Goal: Check status

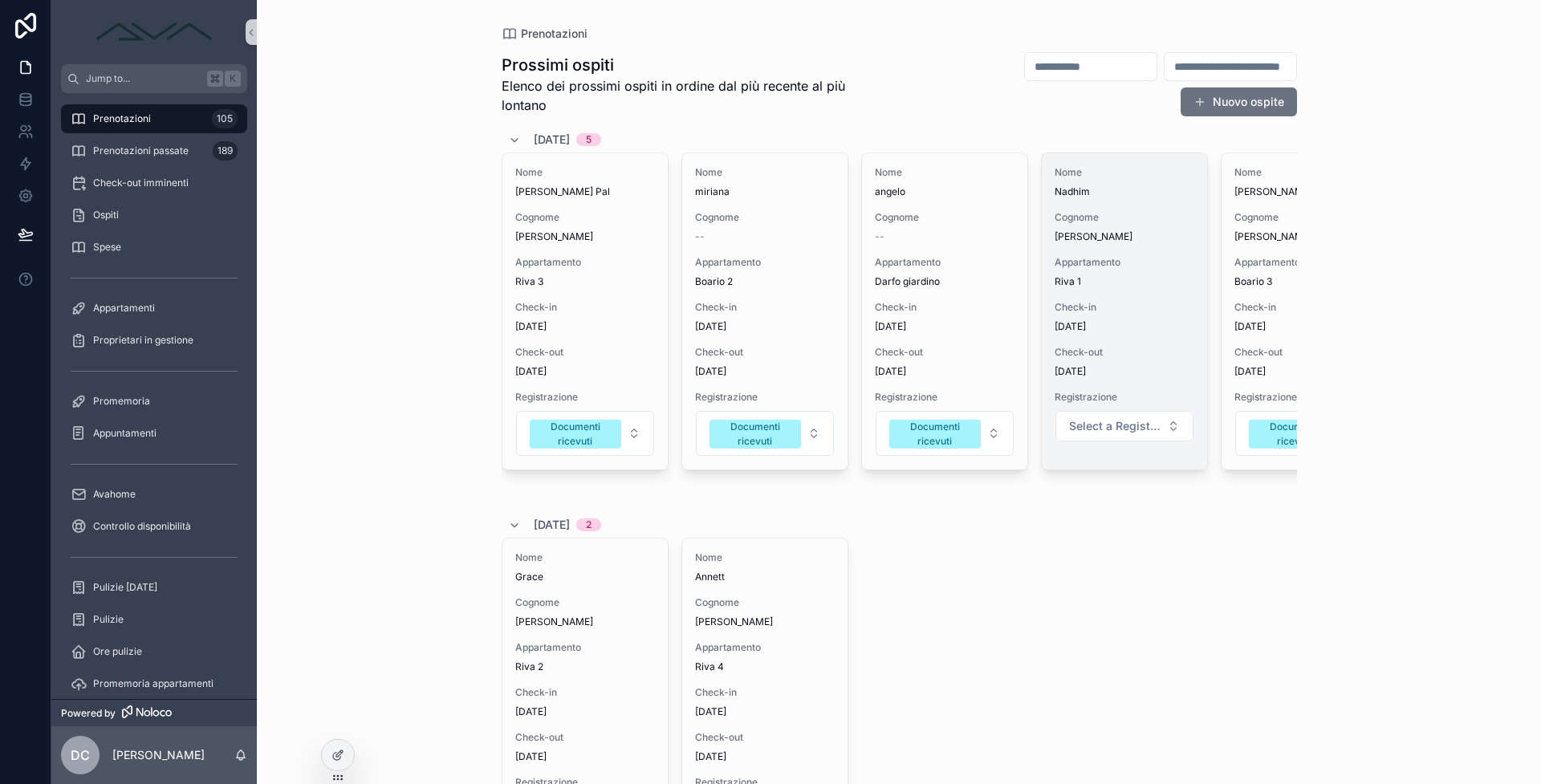
click at [1140, 311] on span "Check-in" at bounding box center [1124, 307] width 139 height 13
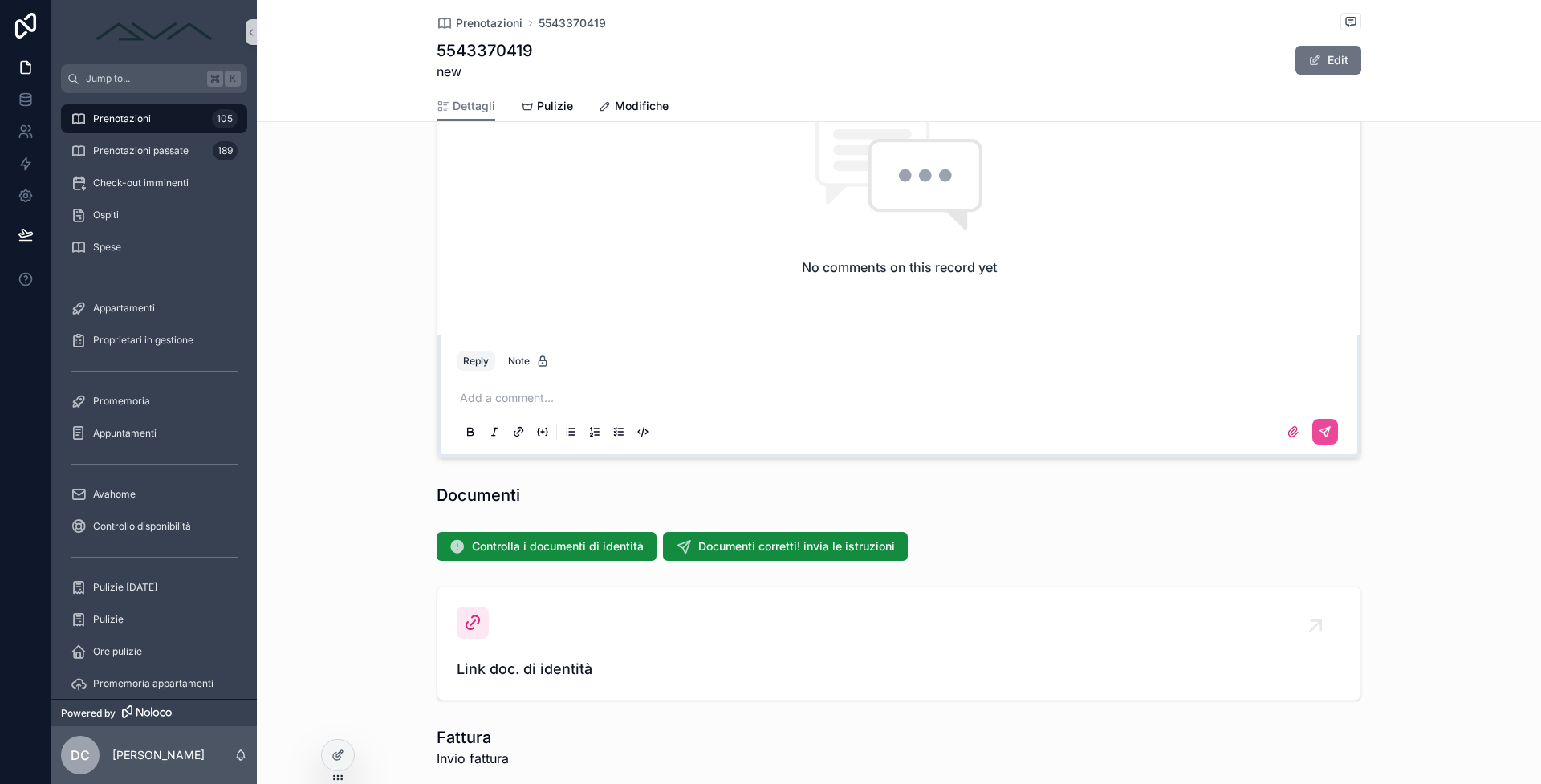
scroll to position [1718, 0]
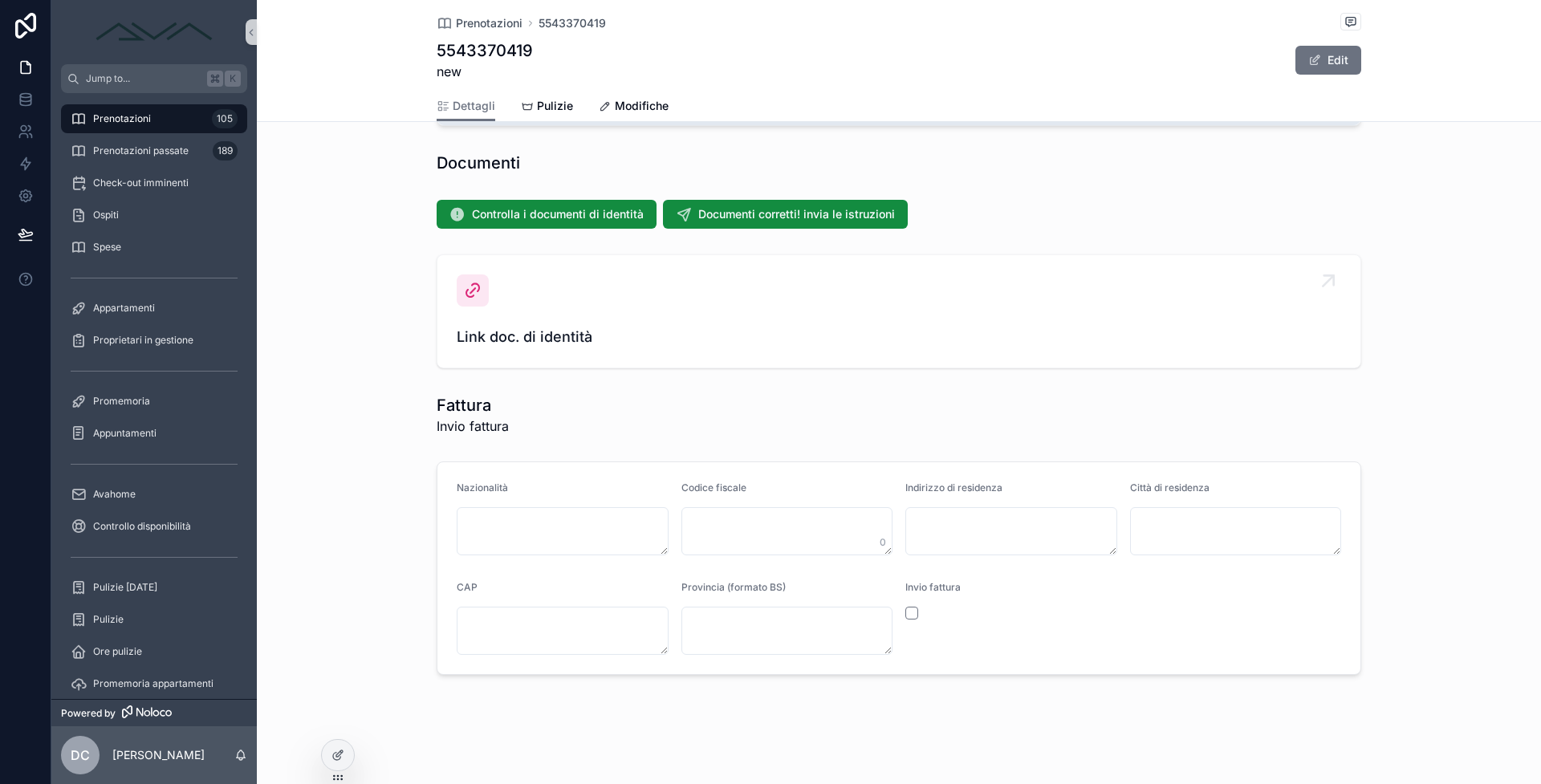
click at [689, 320] on div "Link doc. di identità" at bounding box center [899, 311] width 884 height 74
click at [659, 317] on div "Link doc. di identità" at bounding box center [899, 311] width 884 height 74
click at [166, 124] on div "Prenotazioni 105" at bounding box center [155, 119] width 167 height 26
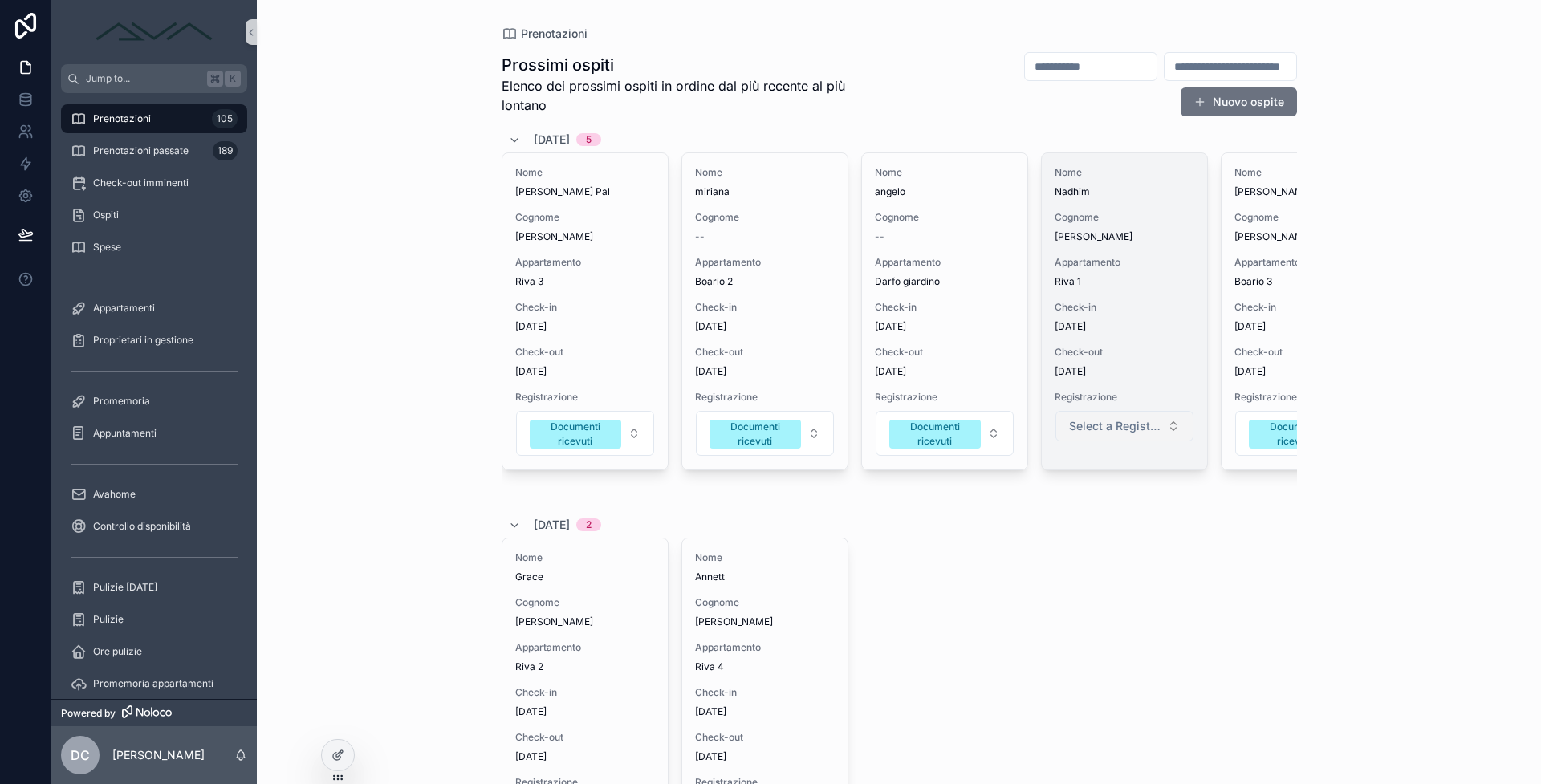
click at [1112, 435] on button "Select a Registrazione" at bounding box center [1124, 426] width 138 height 31
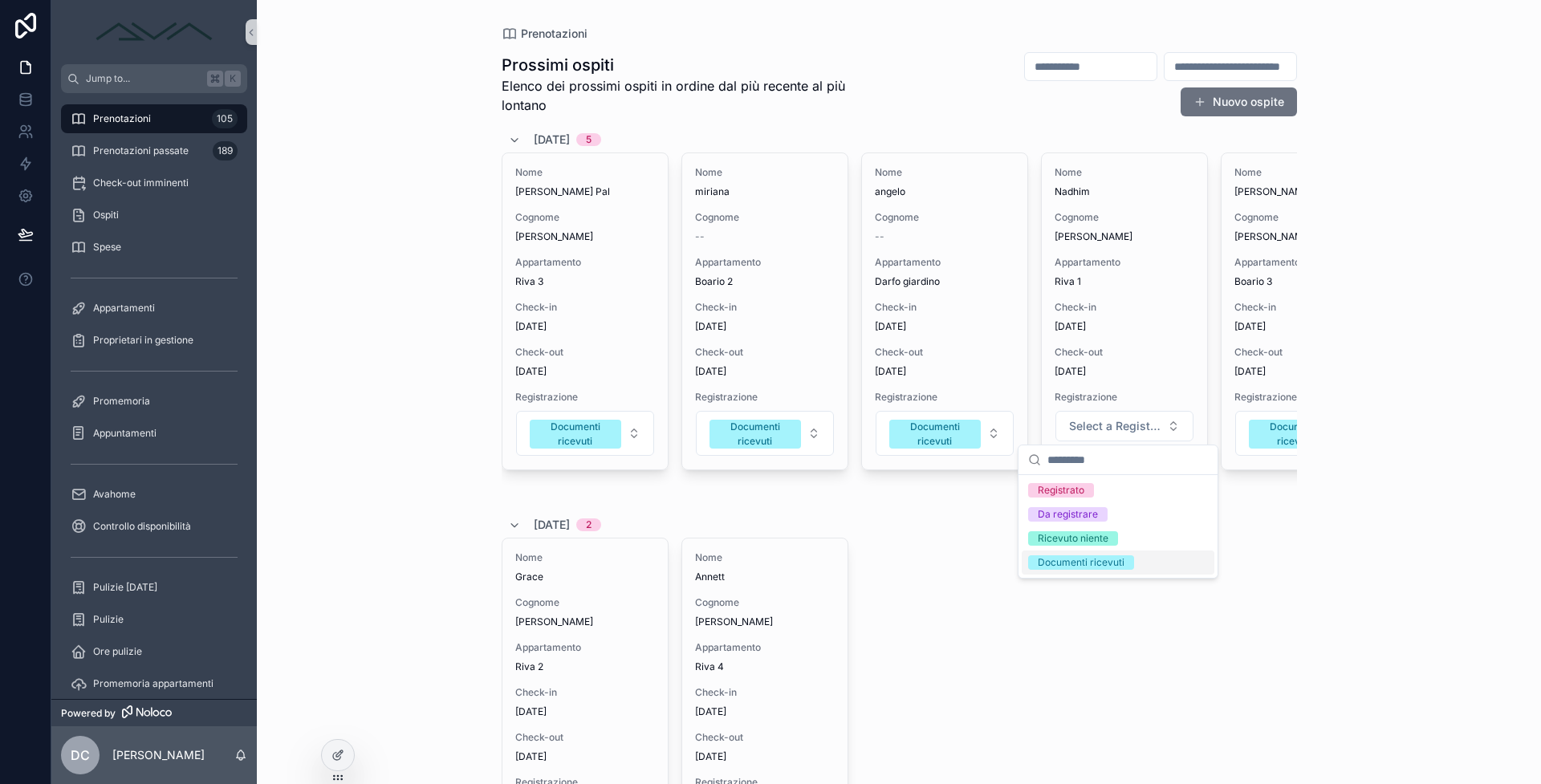
click at [1108, 566] on div "Documenti ricevuti" at bounding box center [1081, 562] width 86 height 14
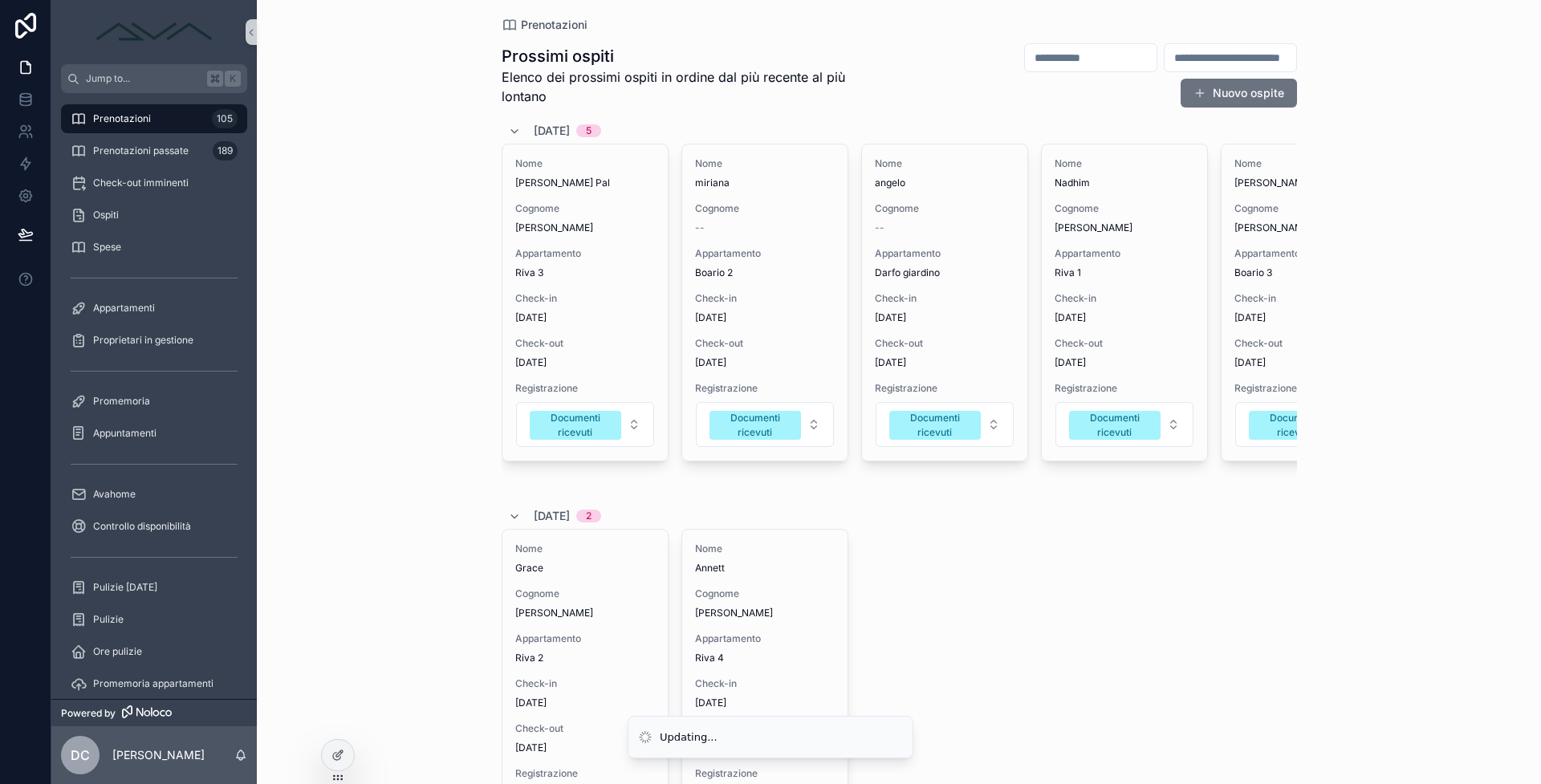
scroll to position [24, 0]
